Goal: Transaction & Acquisition: Purchase product/service

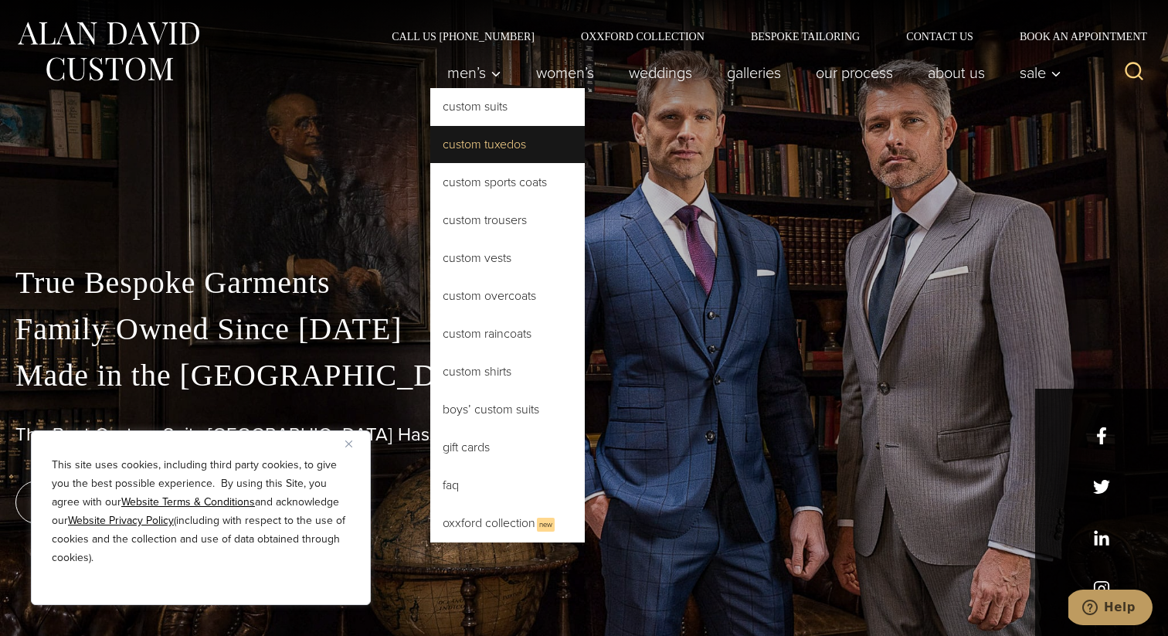
click at [481, 146] on link "Custom Tuxedos" at bounding box center [507, 144] width 154 height 37
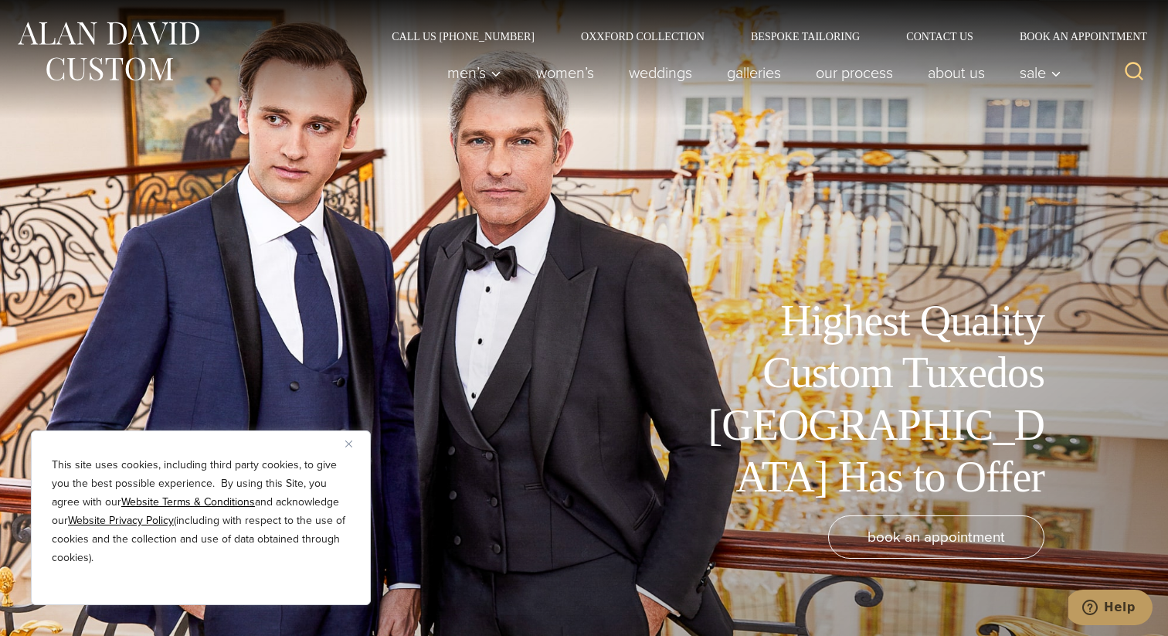
click at [345, 443] on img "Close" at bounding box center [348, 443] width 7 height 7
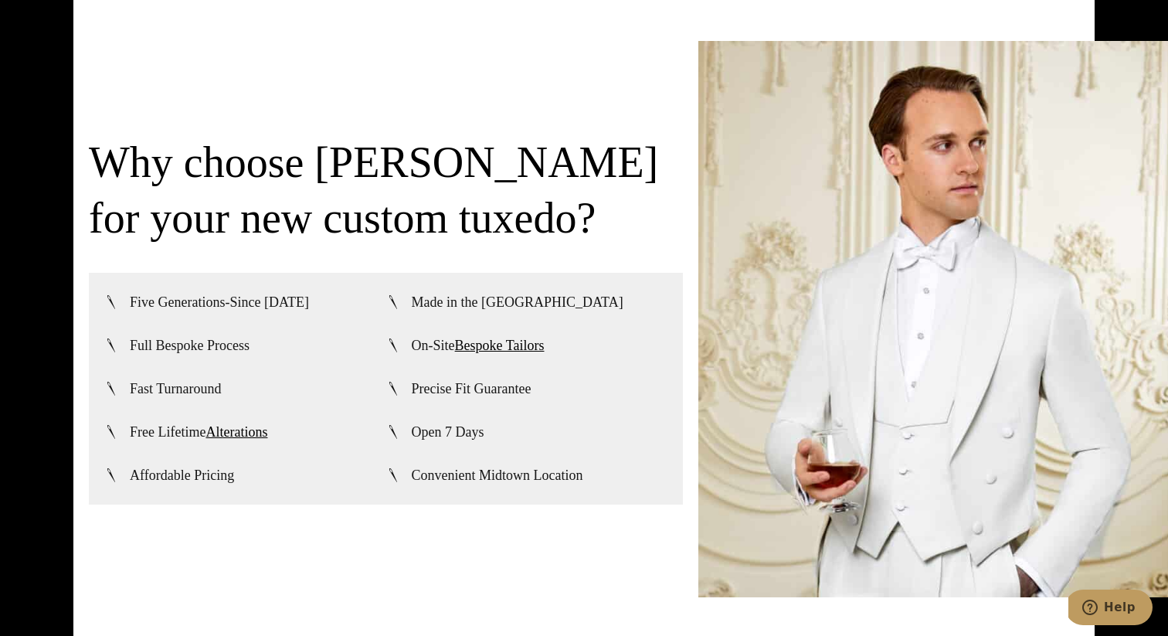
scroll to position [3726, 0]
